Goal: Find contact information: Find contact information

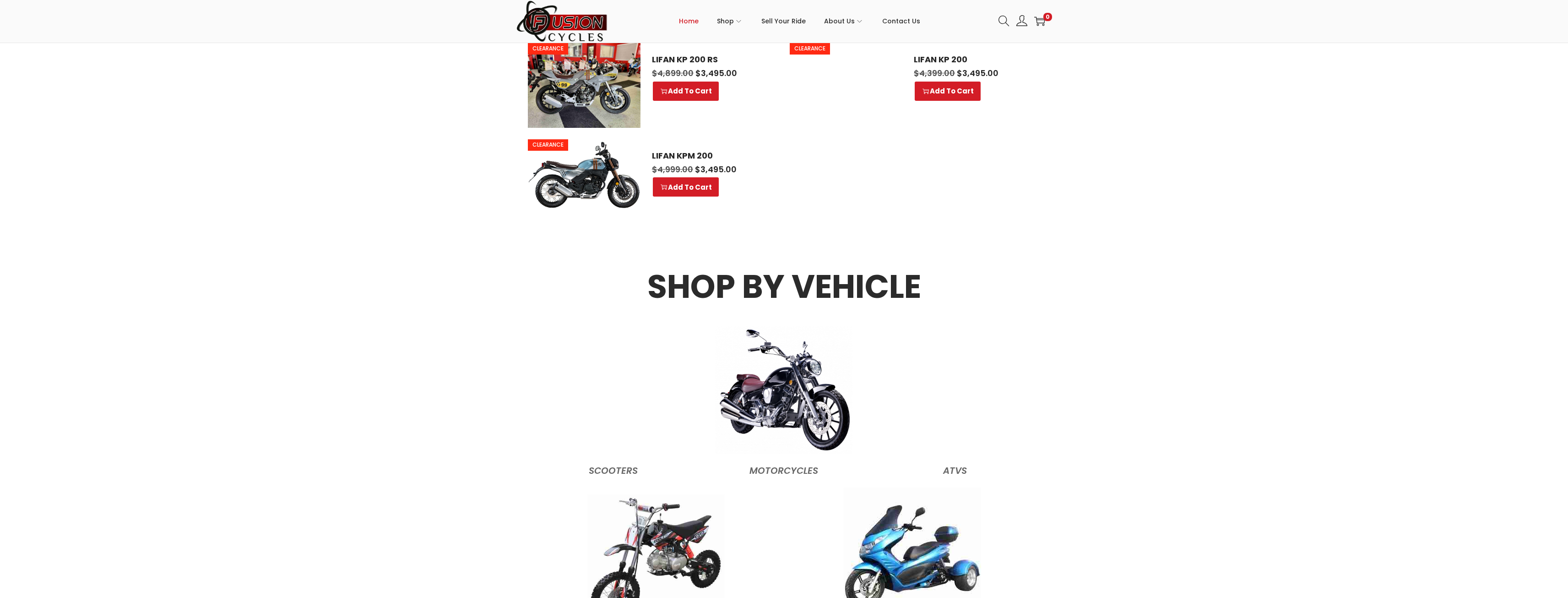
scroll to position [1099, 0]
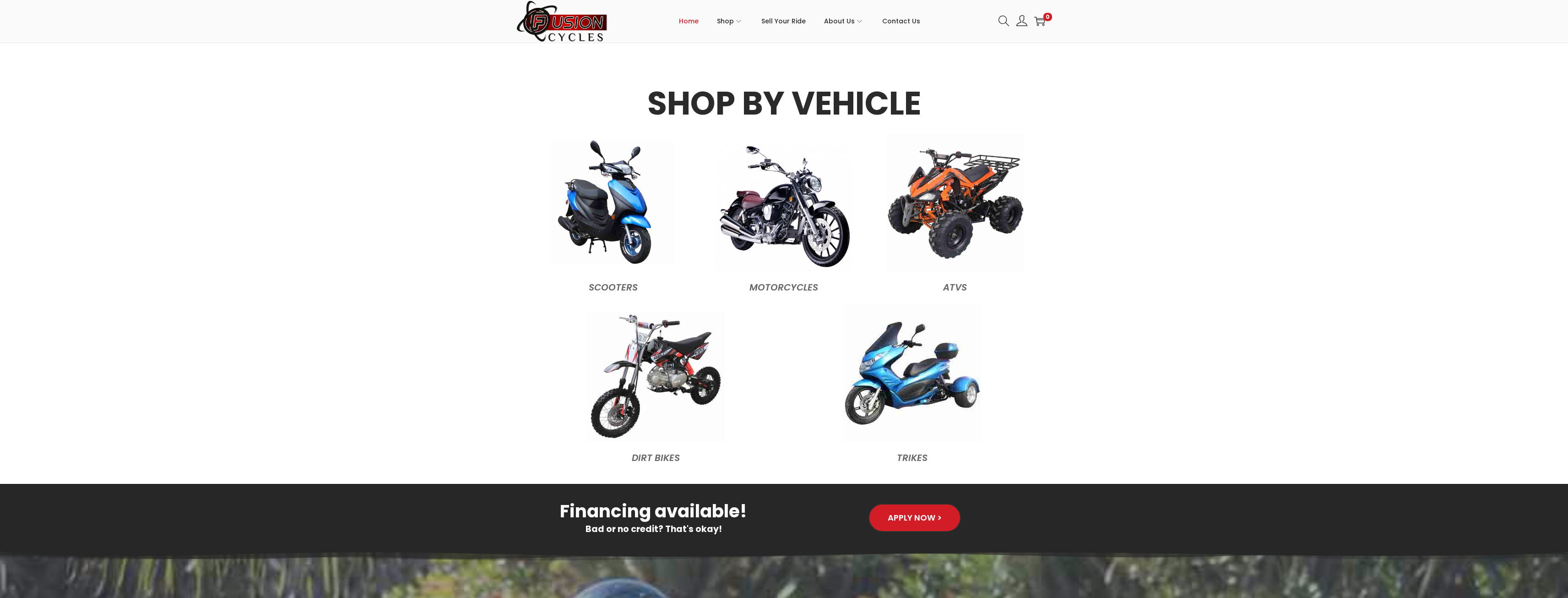
click at [620, 222] on img at bounding box center [613, 202] width 124 height 124
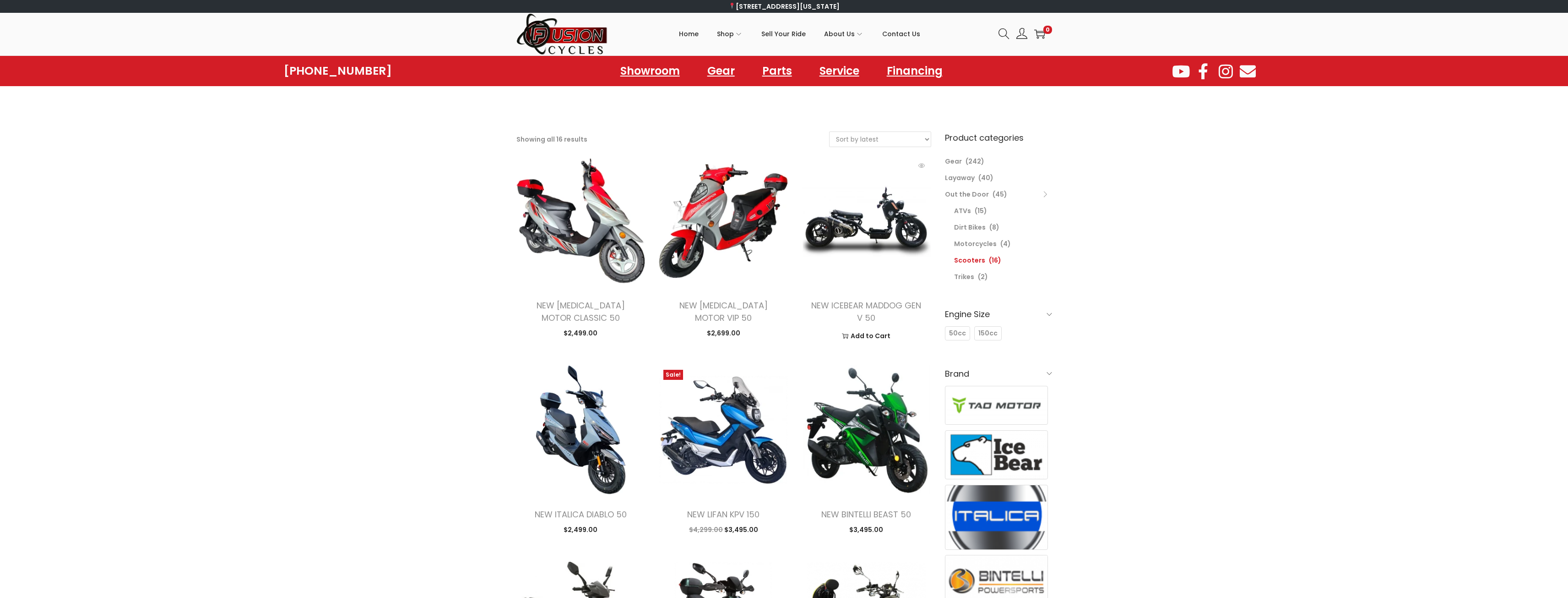
drag, startPoint x: 866, startPoint y: 300, endPoint x: 904, endPoint y: 315, distance: 40.9
click at [867, 300] on link "NEW ICEBEAR MADDOG GEN V 50" at bounding box center [866, 311] width 110 height 24
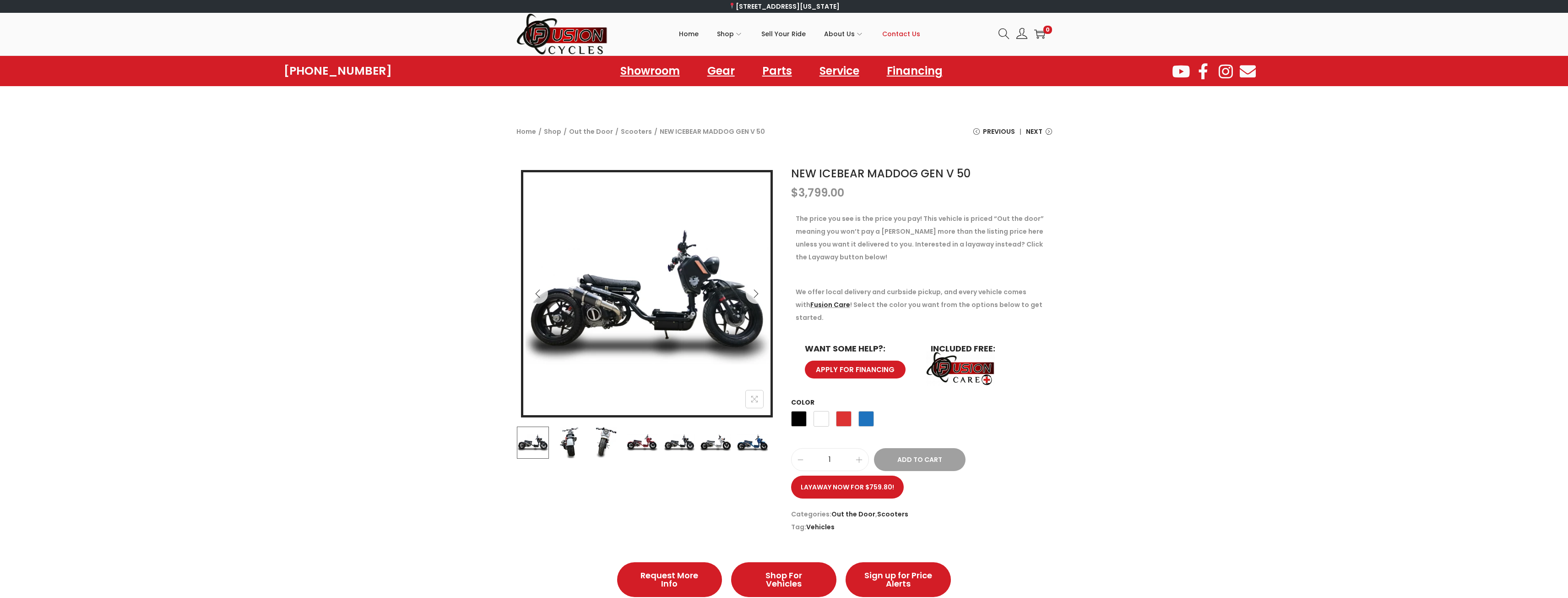
click at [903, 34] on span "Contact Us" at bounding box center [901, 34] width 38 height 23
